Goal: Task Accomplishment & Management: Use online tool/utility

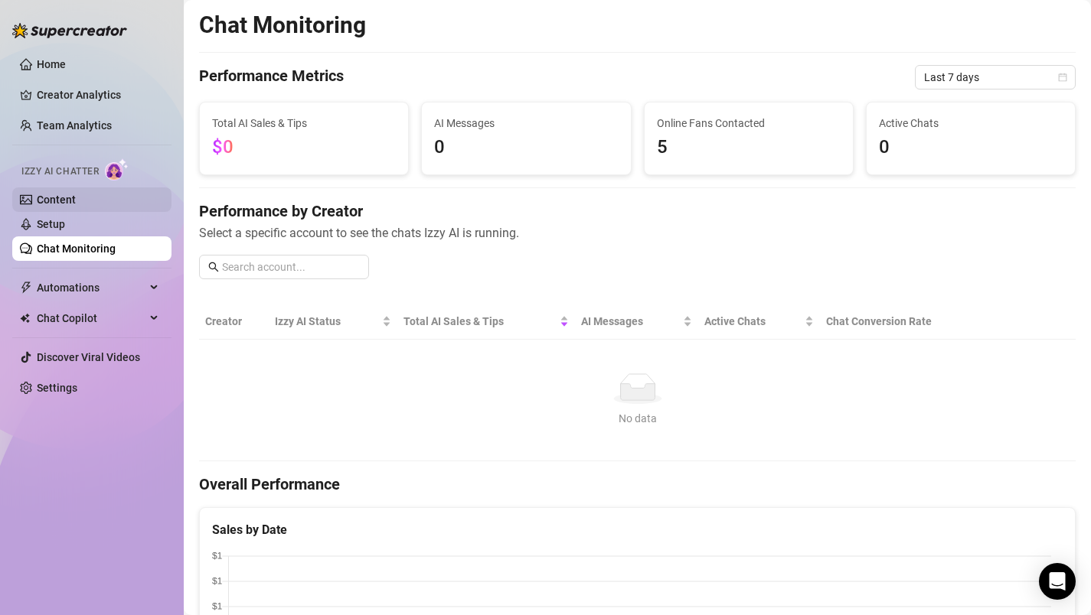
click at [66, 197] on link "Content" at bounding box center [56, 200] width 39 height 12
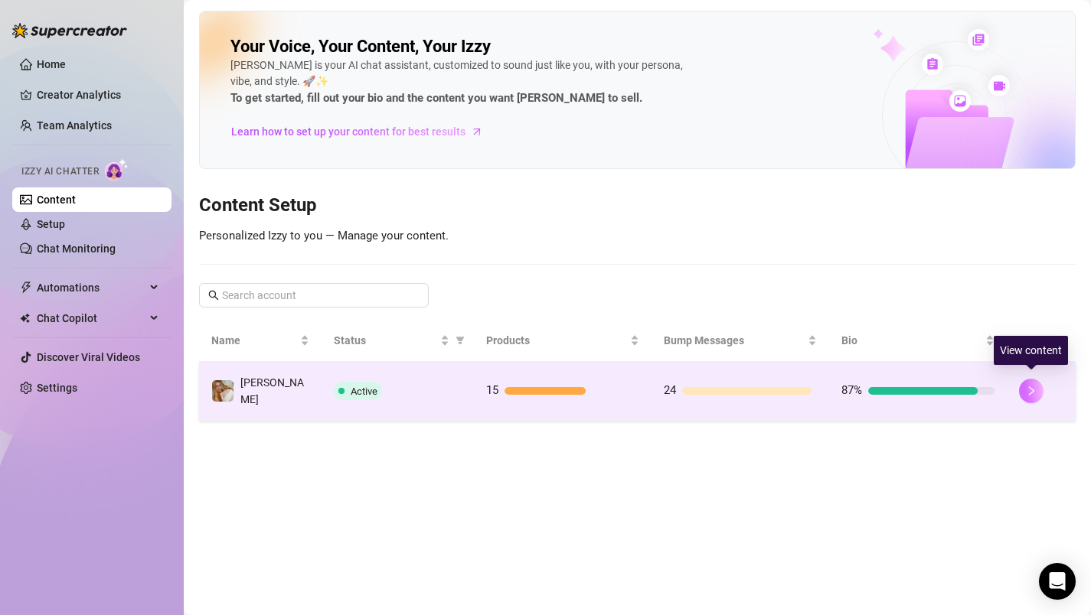
click at [1032, 389] on icon "right" at bounding box center [1031, 391] width 11 height 11
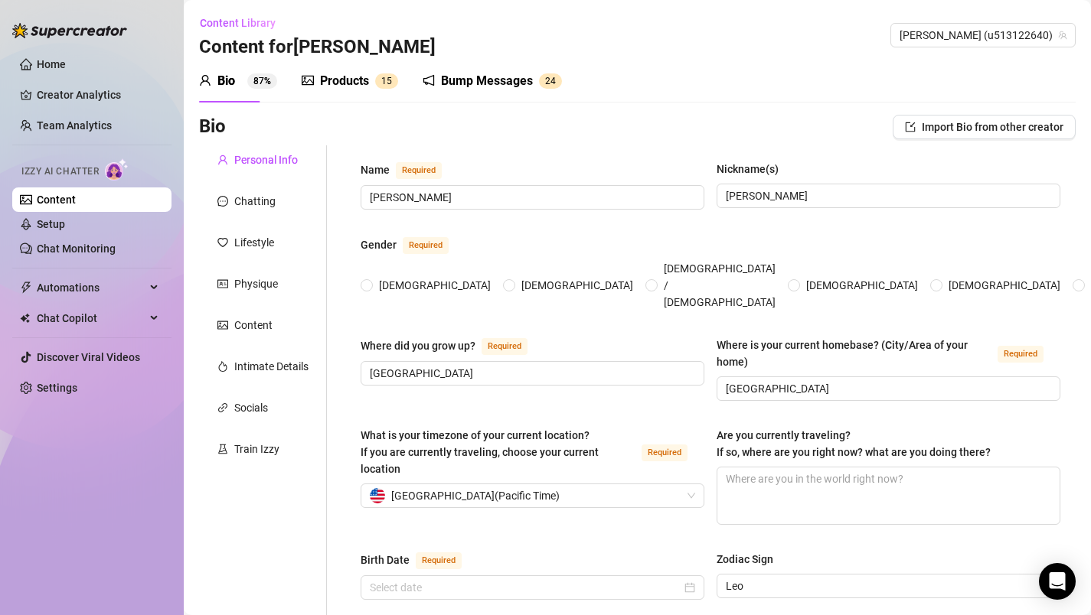
radio input "true"
type input "[DATE]"
click at [230, 445] on div "Train Izzy" at bounding box center [248, 449] width 62 height 17
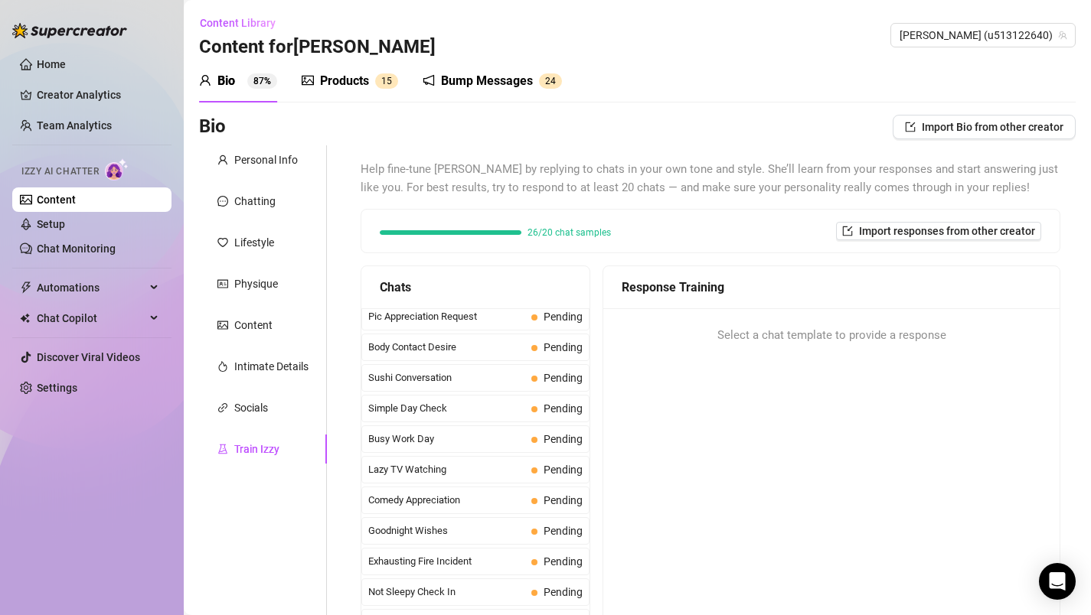
scroll to position [1034, 0]
